Goal: Find specific page/section: Find specific page/section

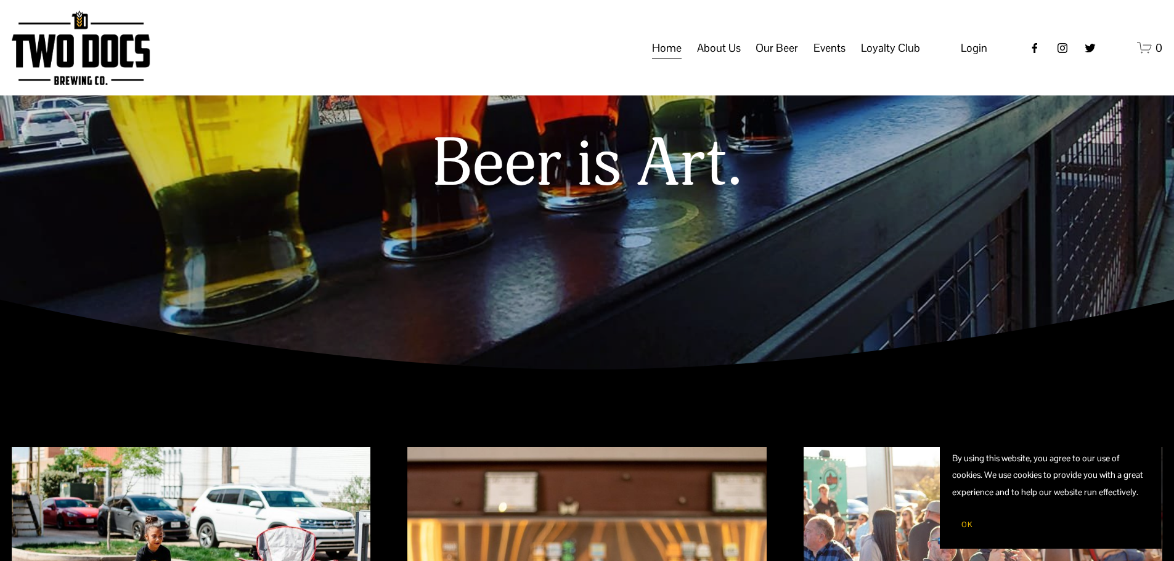
scroll to position [123, 0]
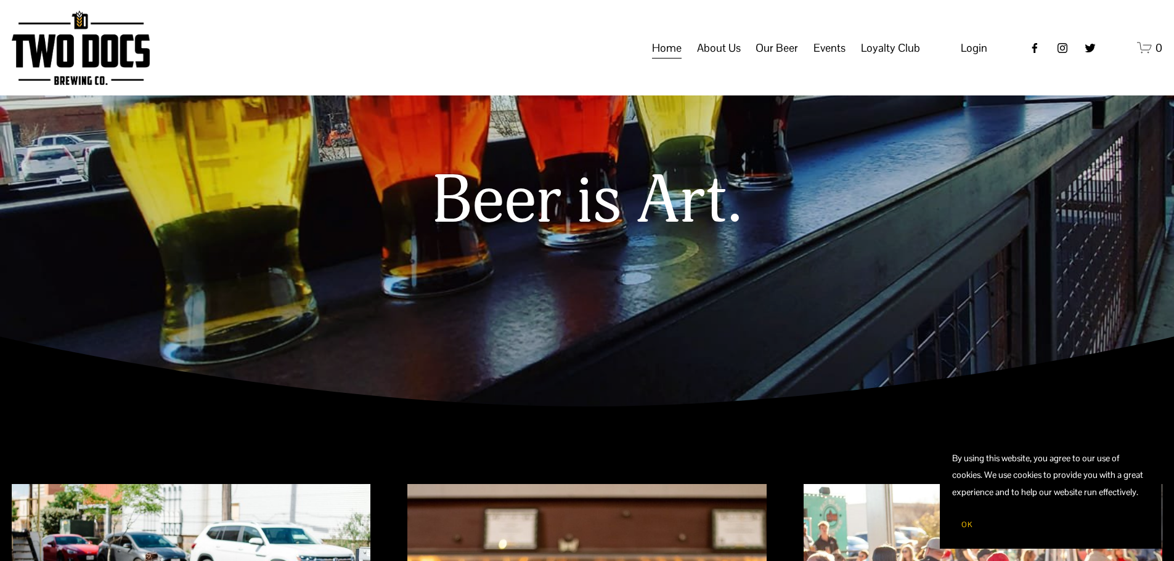
click at [972, 525] on span "OK" at bounding box center [966, 525] width 11 height 10
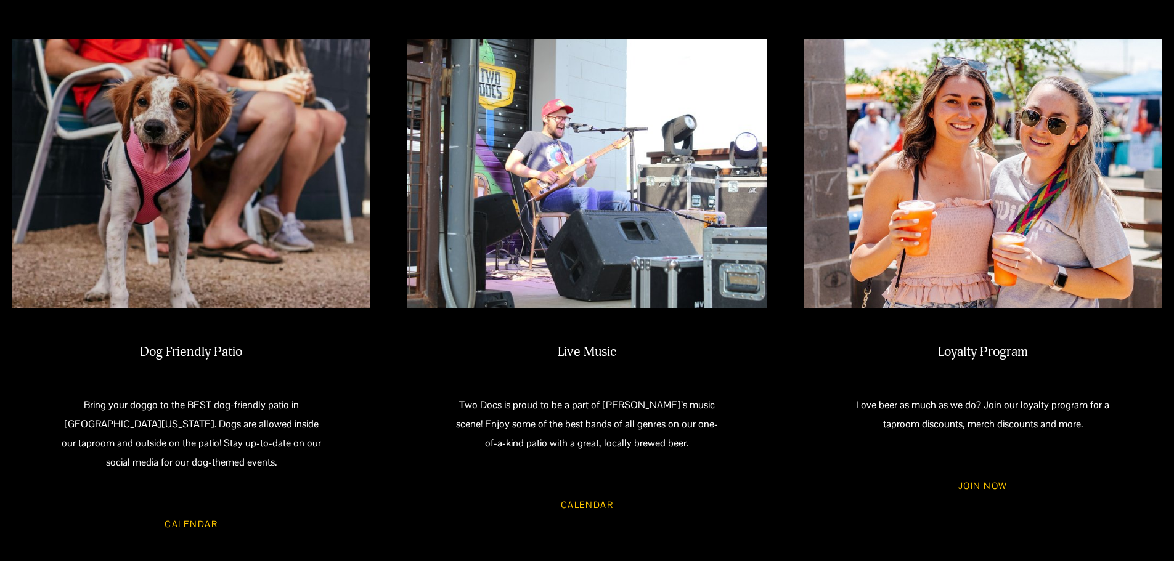
scroll to position [1109, 0]
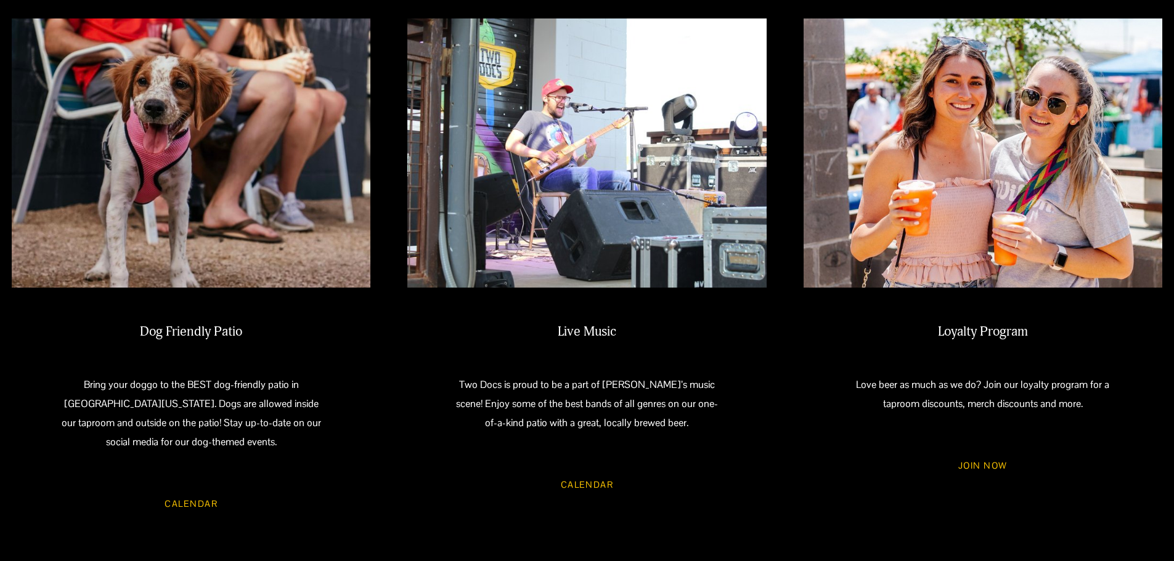
click at [586, 470] on link "Calendar" at bounding box center [587, 485] width 88 height 33
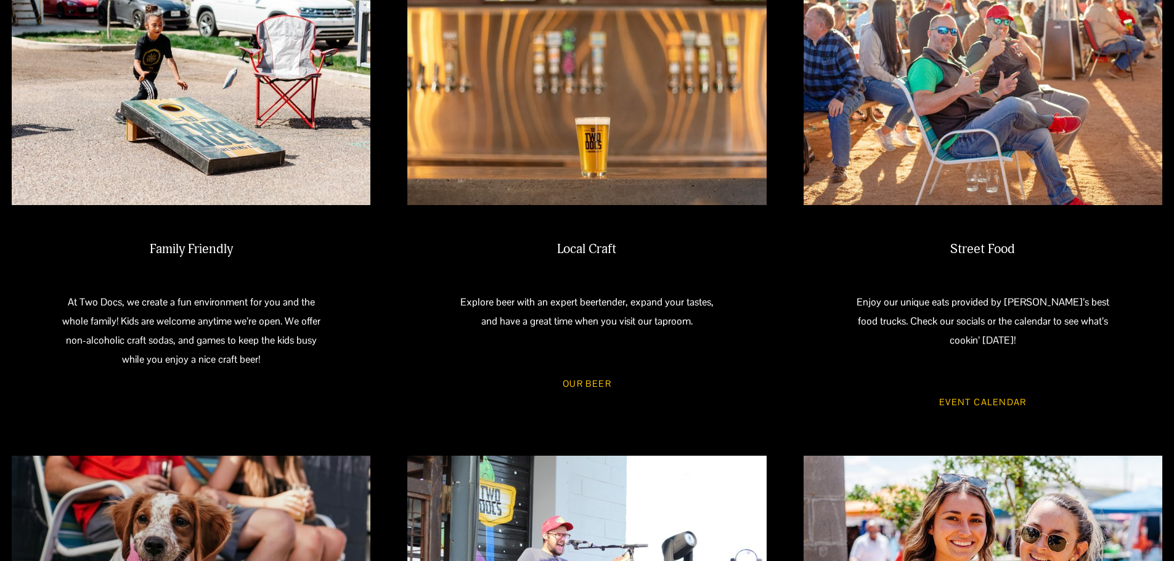
scroll to position [678, 0]
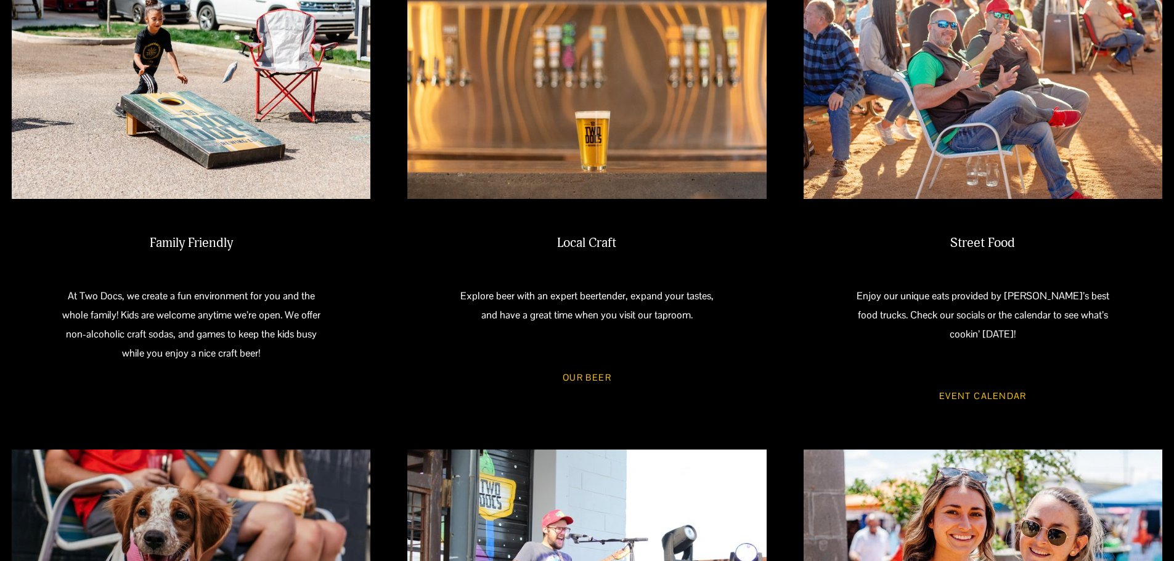
click at [998, 383] on link "Event Calendar" at bounding box center [982, 396] width 123 height 33
